Goal: Go to known website: Access a specific website the user already knows

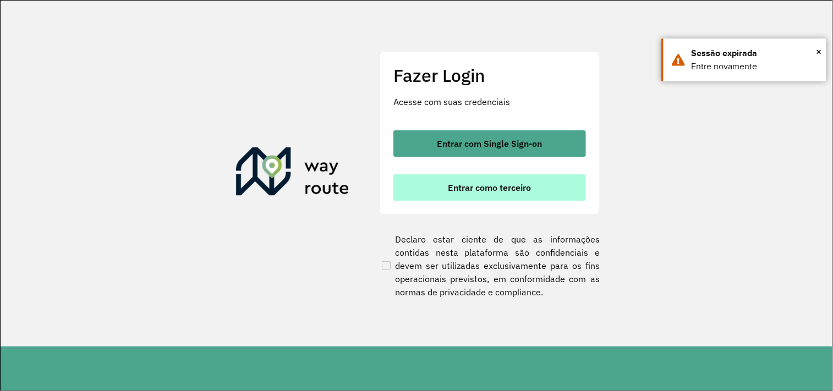
click at [520, 188] on span "Entrar como terceiro" at bounding box center [489, 187] width 83 height 9
